Goal: Task Accomplishment & Management: Complete application form

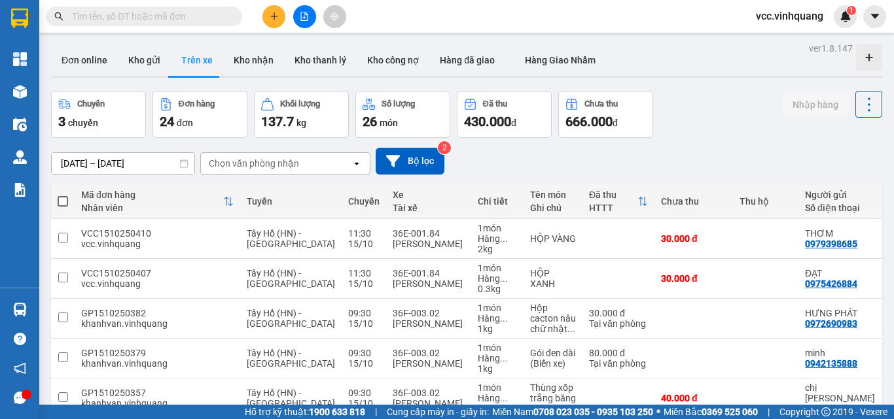
click at [164, 20] on input "text" at bounding box center [149, 16] width 154 height 14
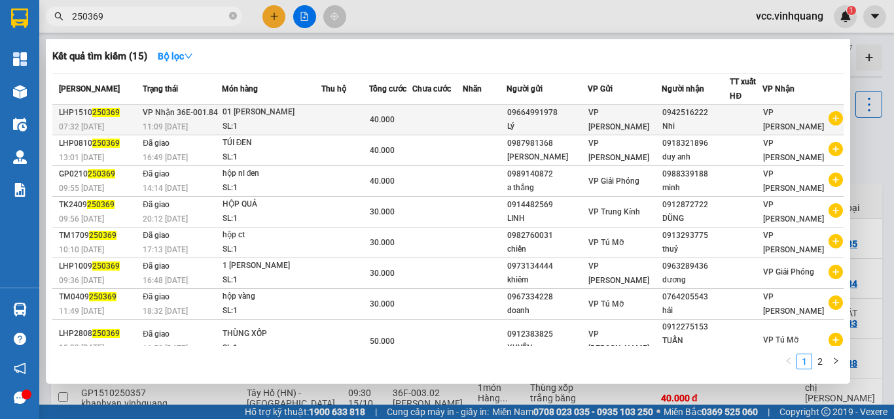
type input "250369"
click at [321, 118] on div "01 [PERSON_NAME]" at bounding box center [271, 112] width 98 height 14
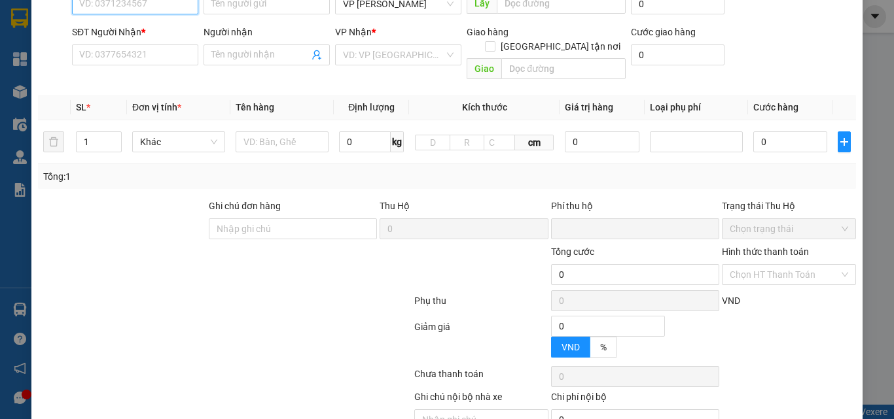
type input "09664991978"
type input "Lý"
type input "0942516222"
type input "Nhi"
type input "0"
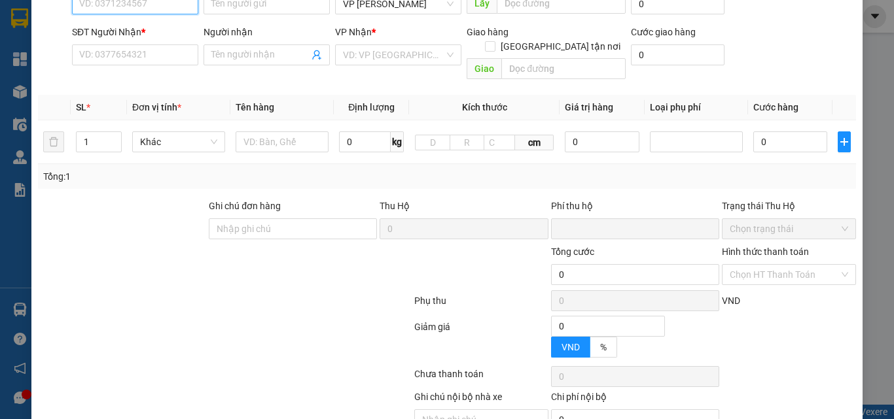
type input "40.000"
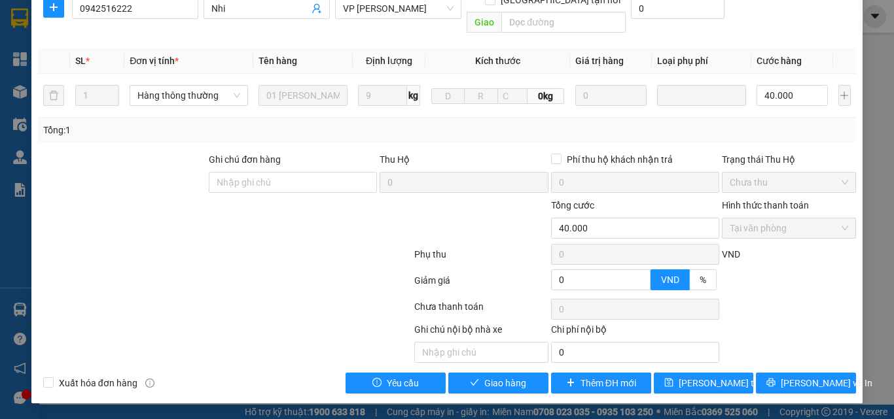
scroll to position [175, 0]
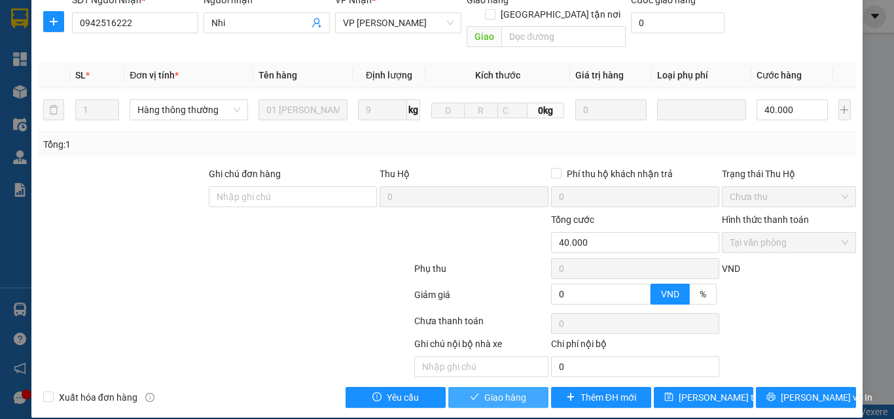
click at [488, 391] on span "Giao hàng" at bounding box center [505, 398] width 42 height 14
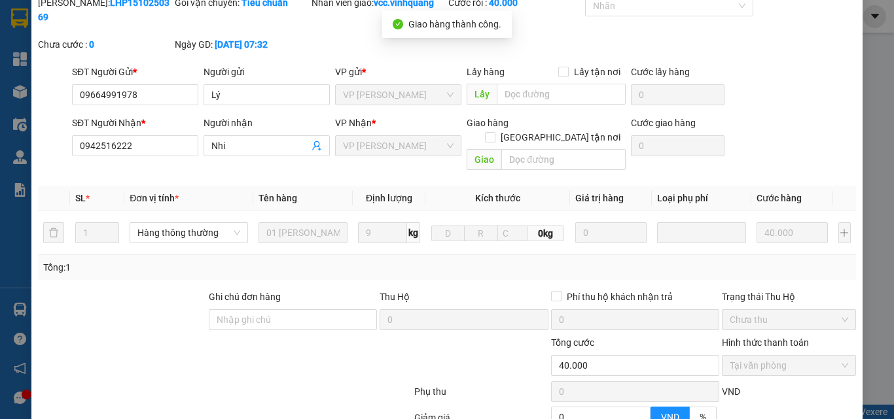
scroll to position [0, 0]
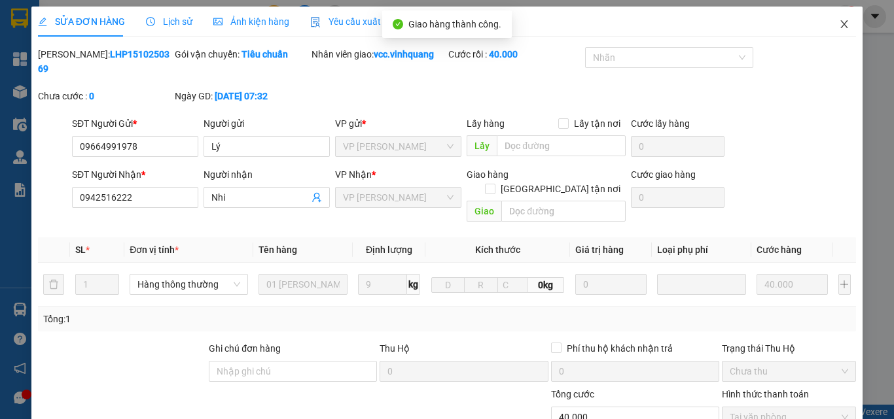
click at [839, 22] on icon "close" at bounding box center [844, 24] width 10 height 10
